Goal: Navigation & Orientation: Understand site structure

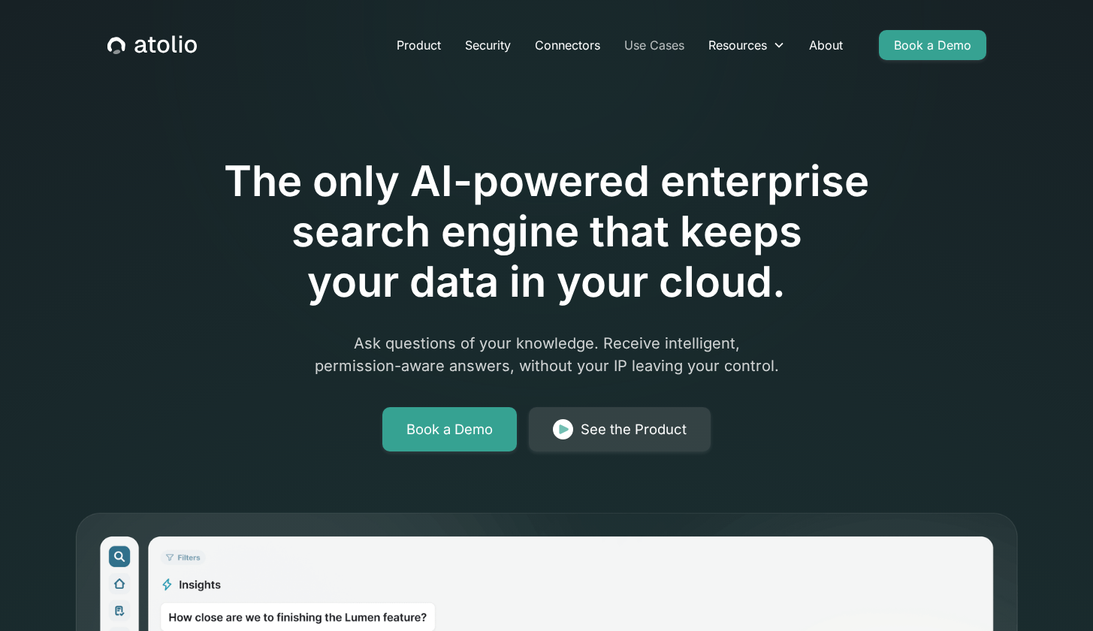
click at [653, 47] on link "Use Cases" at bounding box center [654, 45] width 84 height 30
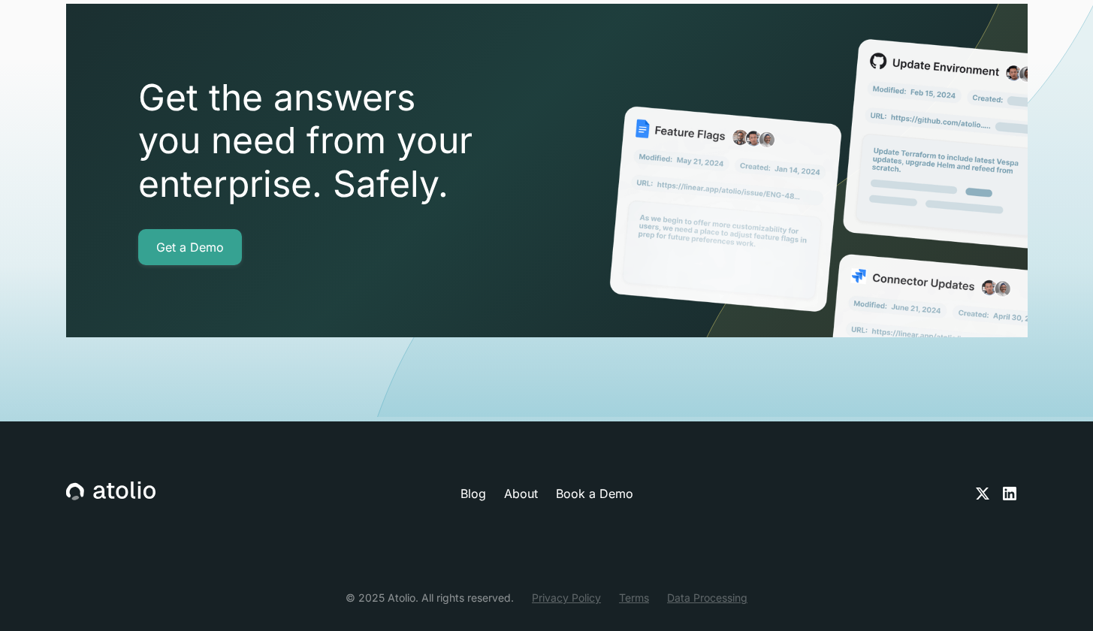
scroll to position [5340, 0]
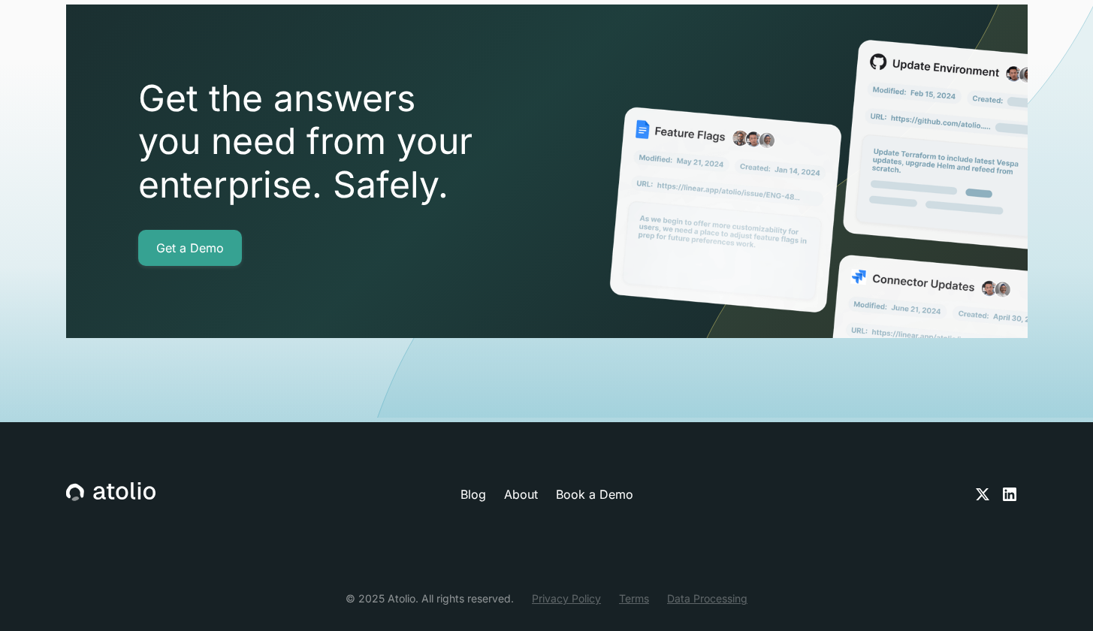
click at [530, 485] on link "About" at bounding box center [521, 494] width 34 height 18
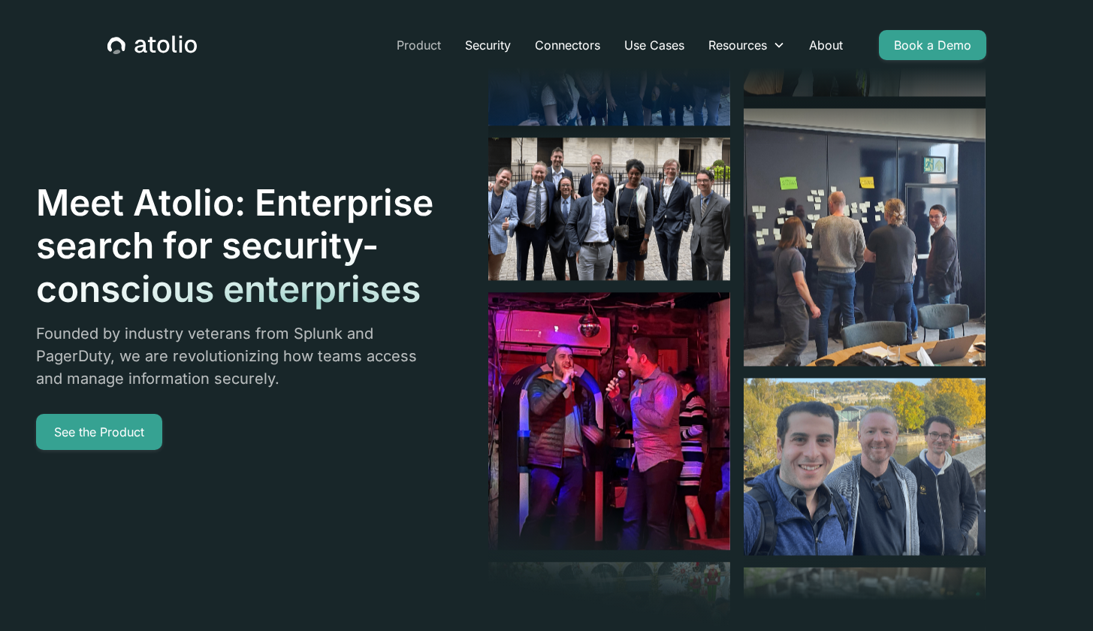
click at [421, 46] on link "Product" at bounding box center [419, 45] width 68 height 30
